Goal: Task Accomplishment & Management: Complete application form

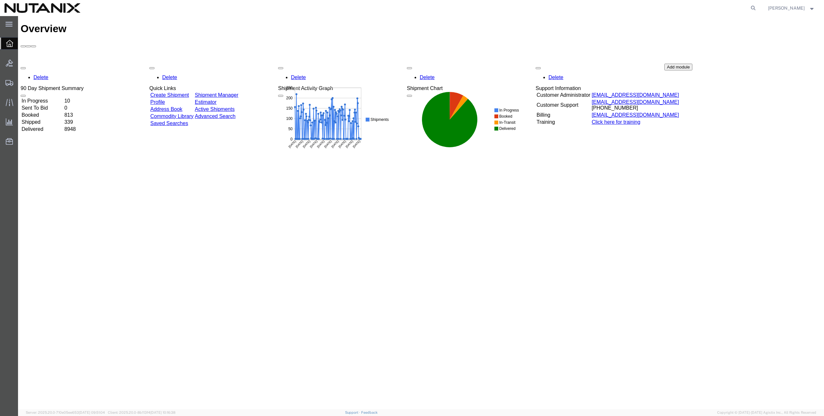
drag, startPoint x: 327, startPoint y: 221, endPoint x: 306, endPoint y: 213, distance: 21.7
click at [321, 219] on div "Overview Delete 90 Day Shipment Summary In Progress 10 Sent To Bid 0 Booked 813…" at bounding box center [421, 220] width 801 height 394
click at [0, 0] on span "Create from Template" at bounding box center [0, 0] width 0 height 0
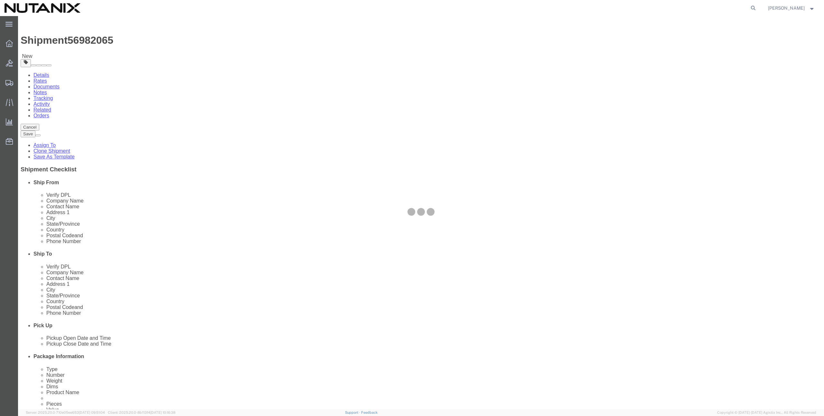
select select
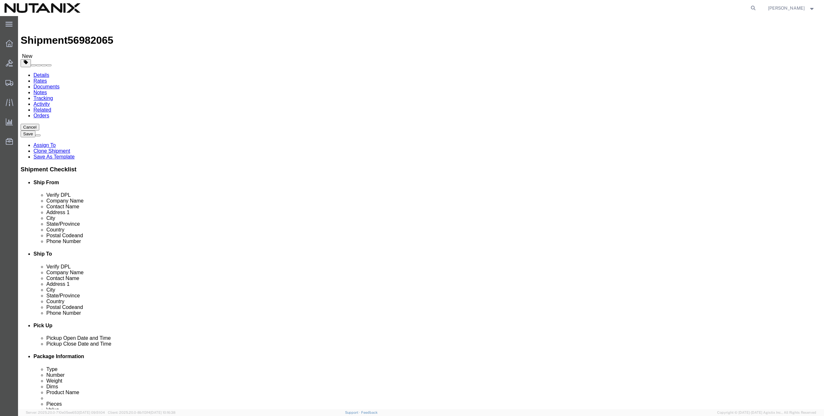
click input "text"
paste input "[PERSON_NAME]"
type input "[PERSON_NAME]"
click input "text"
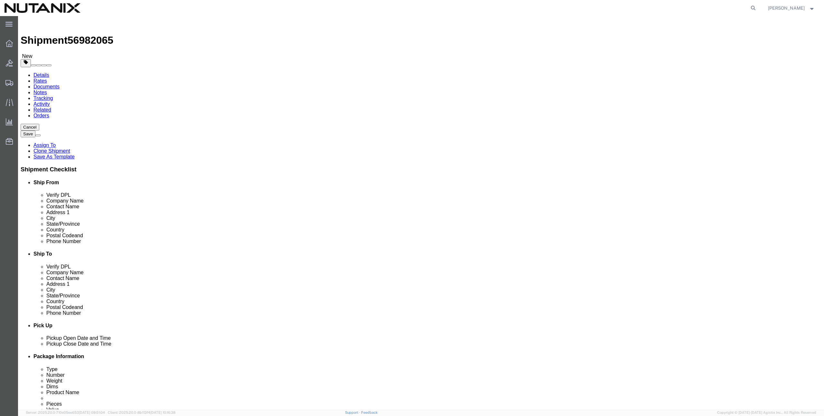
paste input "[PERSON_NAME] Brotantes 35BIS"
type input "[PERSON_NAME] Brotantes 35BIS"
select select
click input "text"
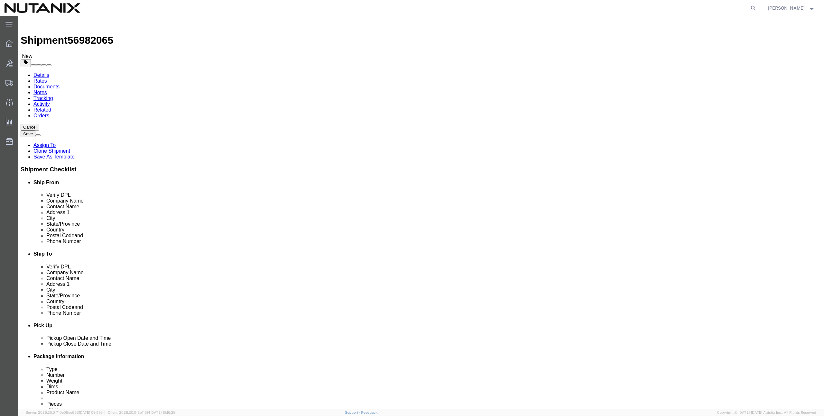
paste input "apartment 206"
click input "apartment 206"
paste input "Portales Oriente"
drag, startPoint x: 496, startPoint y: 158, endPoint x: 444, endPoint y: 157, distance: 51.5
click div "Address [STREET_ADDRESS]"
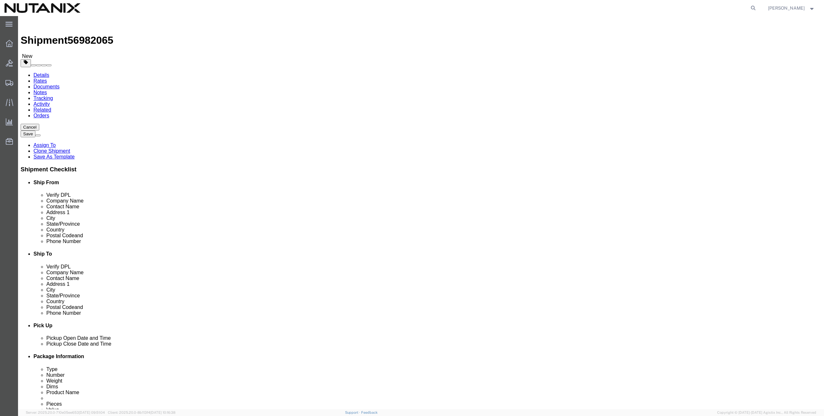
type input "apartment 206"
click input "[PERSON_NAME] Brotantes 35BIS"
paste input "Portales Oriente,"
type input "[PERSON_NAME] Brotantes 35BIS, Portales Oriente"
select select
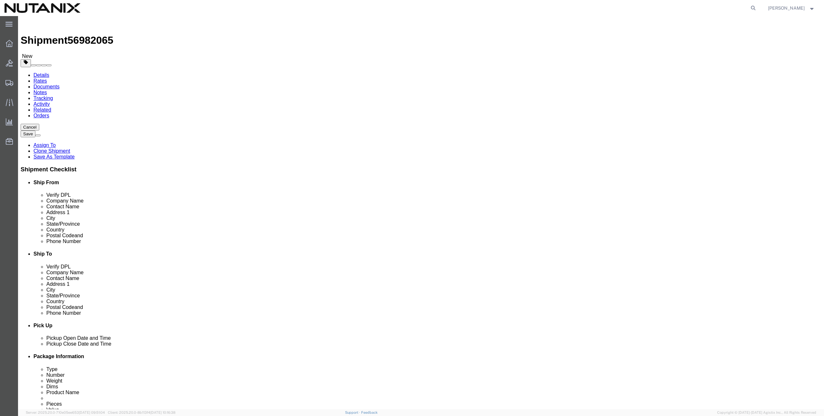
type input "[GEOGRAPHIC_DATA]"
select select
select select "MX"
click input "text"
type input "CDMX"
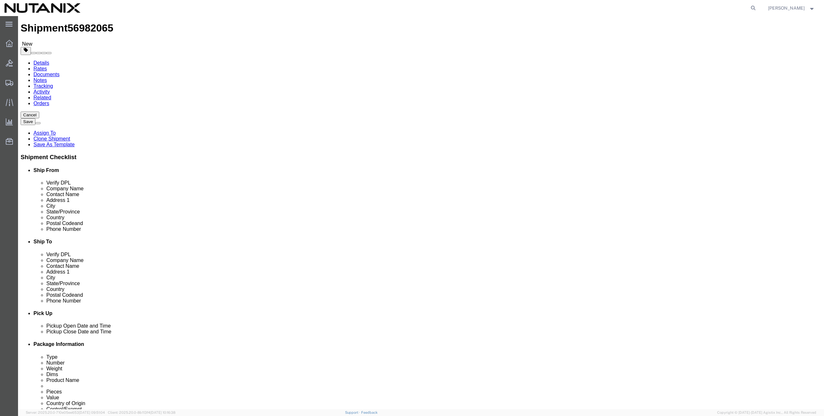
scroll to position [82, 0]
select select
select select "MX"
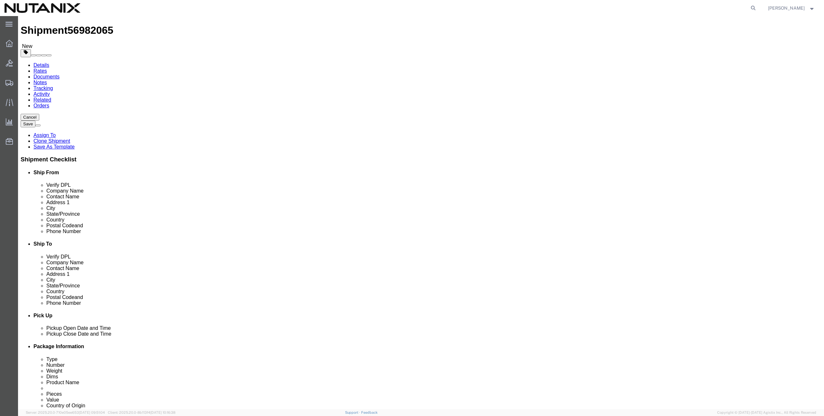
drag, startPoint x: 478, startPoint y: 199, endPoint x: 482, endPoint y: 197, distance: 3.9
click input "Postal Code"
paste input "03570"
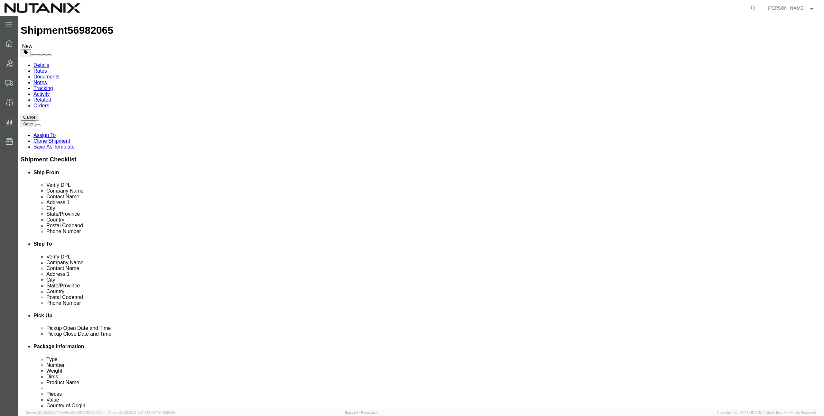
type input "03570"
select select
drag, startPoint x: 469, startPoint y: 159, endPoint x: 439, endPoint y: 158, distance: 29.3
click div "City CDMX"
paste input "[PERSON_NAME]"
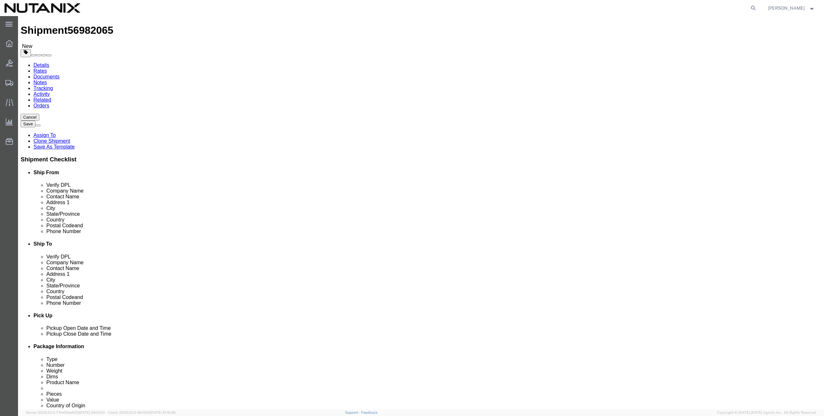
type input "[PERSON_NAME]"
select select
click div
click input "text"
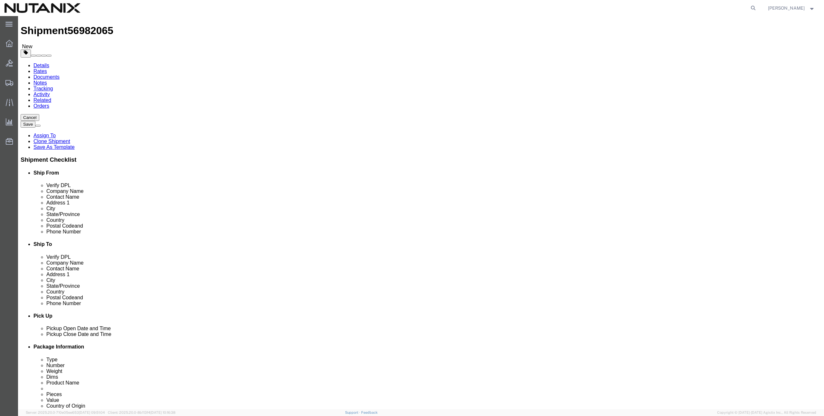
paste input "5544475993"
type input "5544475993"
drag, startPoint x: 487, startPoint y: 219, endPoint x: 715, endPoint y: 181, distance: 230.6
click input "text"
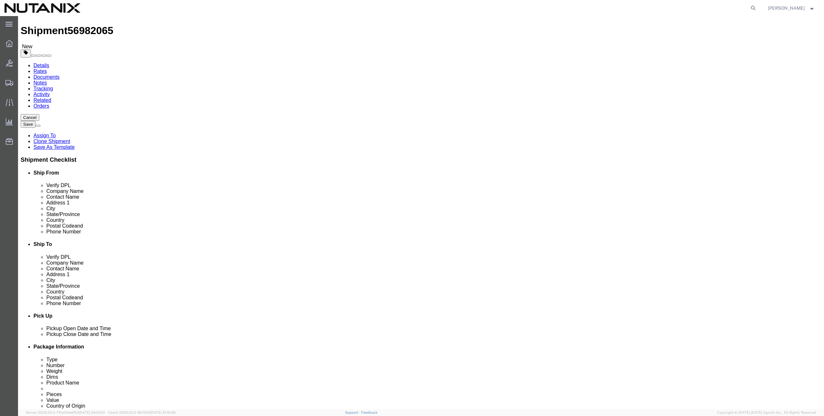
paste input "[PERSON_NAME][EMAIL_ADDRESS][PERSON_NAME][DOMAIN_NAME]"
type input "[PERSON_NAME][EMAIL_ADDRESS][PERSON_NAME][DOMAIN_NAME]"
checkbox input "true"
drag, startPoint x: 715, startPoint y: 237, endPoint x: 708, endPoint y: 236, distance: 7.4
click div "Cancel Save Assign To Clone Shipment Save As Template Shipment Checklist Ship F…"
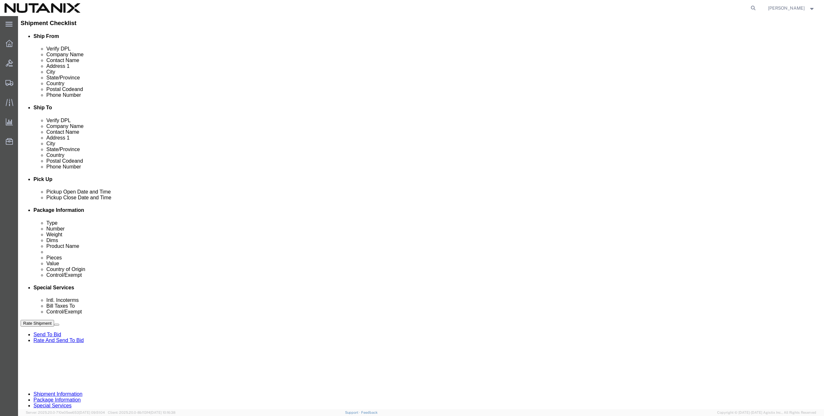
scroll to position [159, 0]
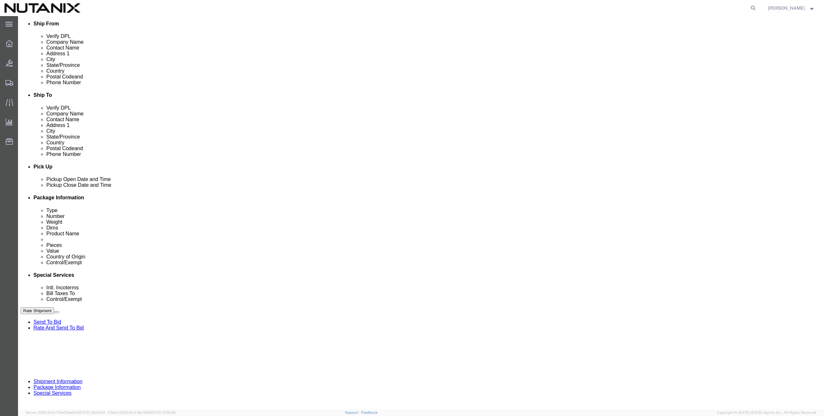
drag, startPoint x: 356, startPoint y: 240, endPoint x: 301, endPoint y: 231, distance: 55.7
click div "Select Account Type Activity ID Airline Appointment Number ASN Batch Request # …"
paste input "0443816"
type input "TASK0443816"
drag, startPoint x: 135, startPoint y: 238, endPoint x: 107, endPoint y: 237, distance: 28.0
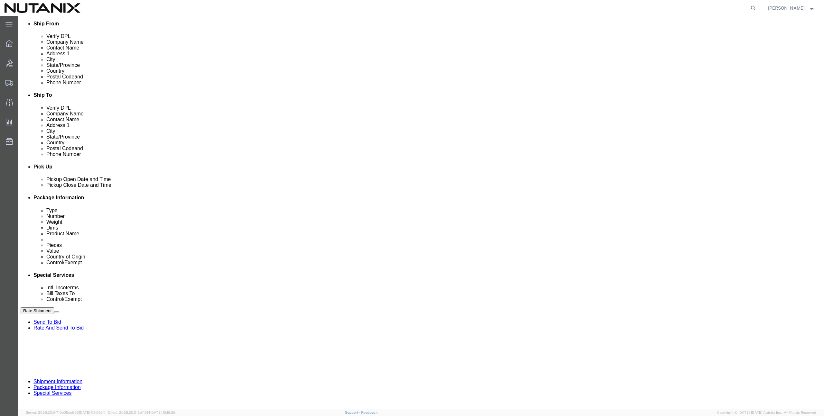
click div "Select Account Type Activity ID Airline Appointment Number ASN Batch Request # …"
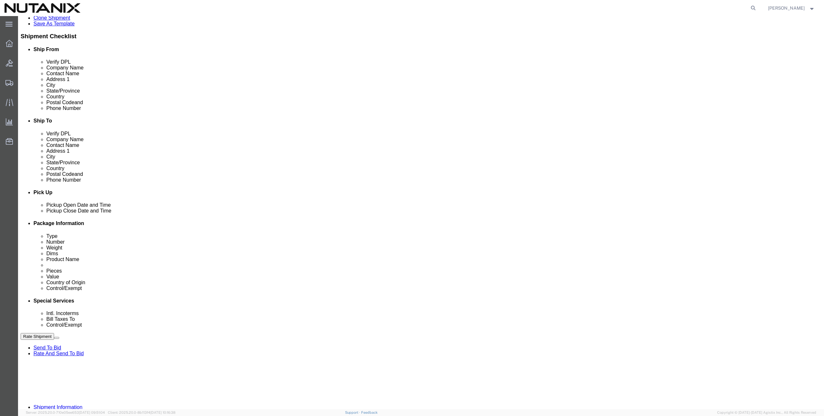
scroll to position [133, 0]
click link "ADDITIONAL INFORMATION"
click input "text"
click button "Add"
click select "Select EIN EORI TIN VAT Other"
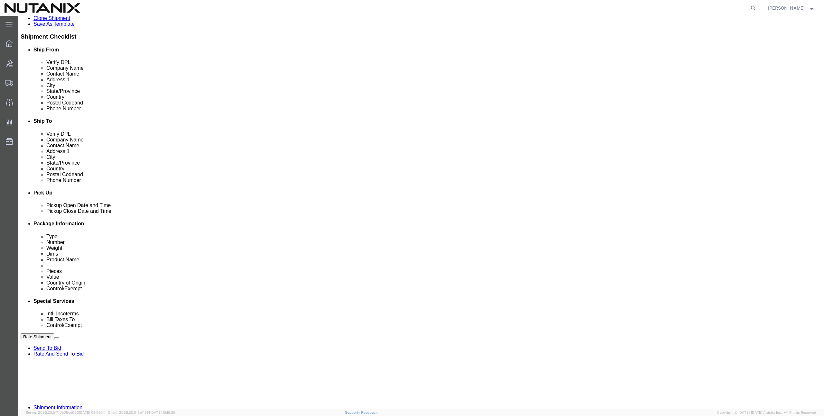
select select "EIN"
click select "Select EIN EORI TIN VAT Other"
click input "text"
paste input "NME140207QE2"
type input "NME140207QE2"
